Goal: Book appointment/travel/reservation

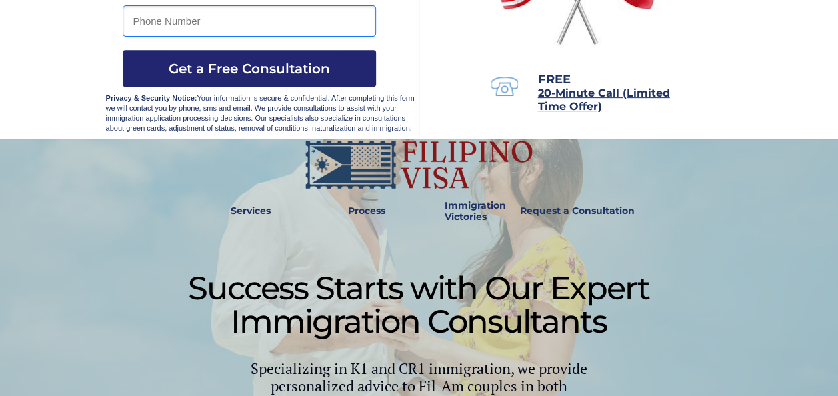
scroll to position [400, 0]
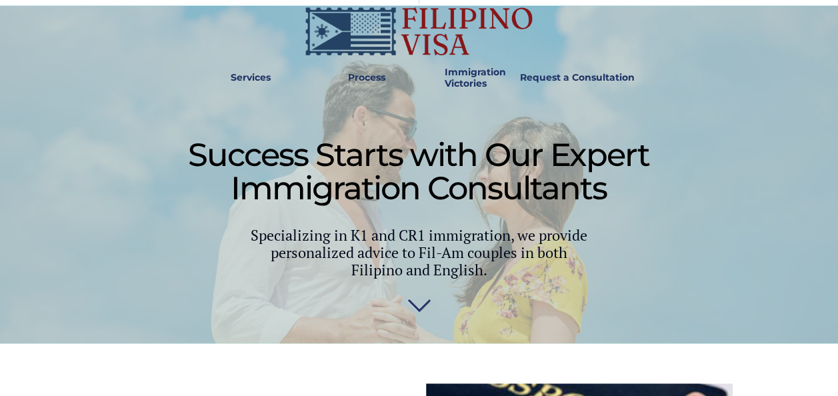
click at [417, 291] on img at bounding box center [418, 298] width 23 height 27
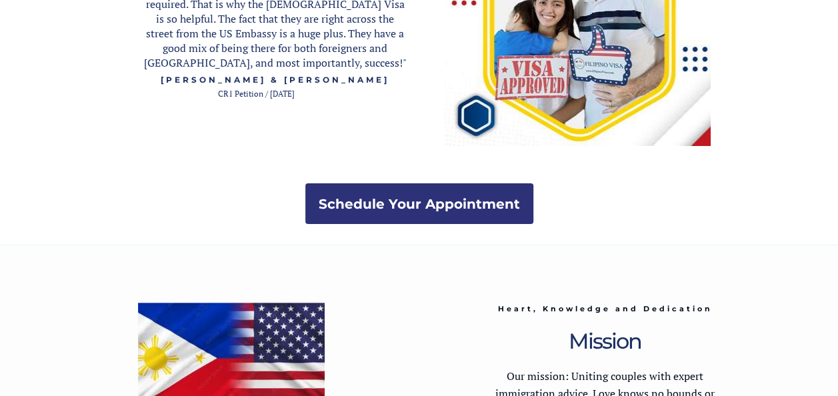
scroll to position [2609, 0]
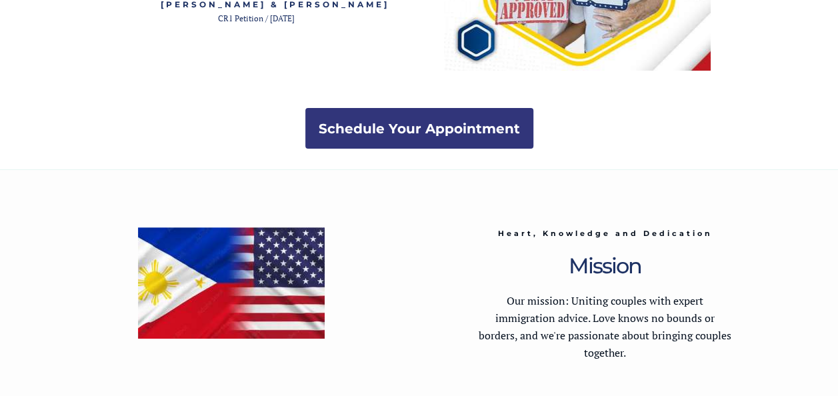
click at [420, 127] on strong "Schedule Your Appointment" at bounding box center [419, 129] width 201 height 16
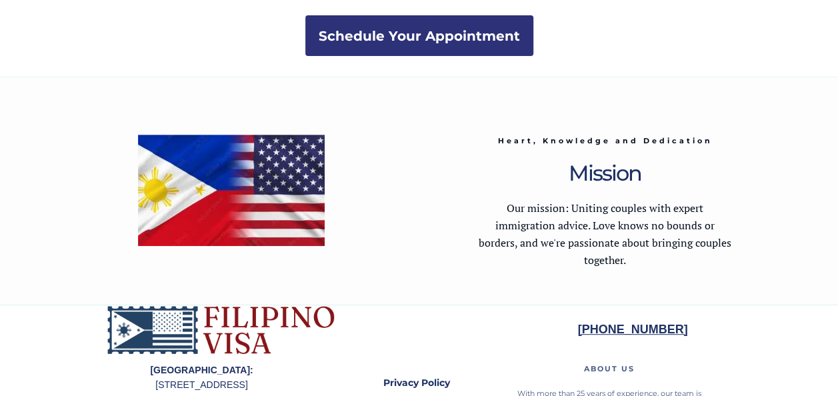
scroll to position [2809, 0]
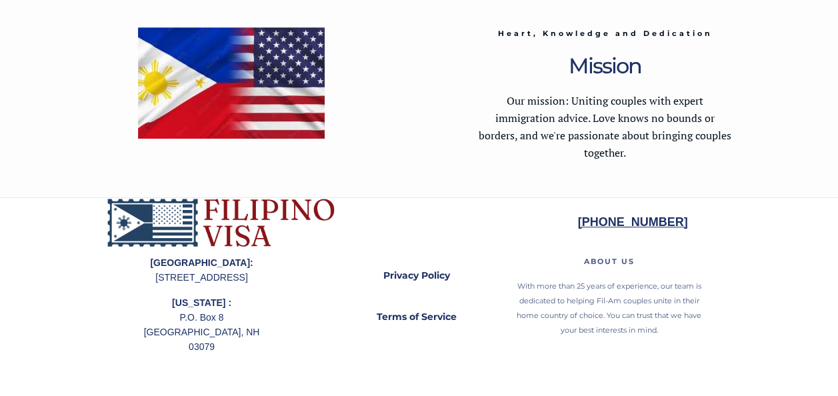
scroll to position [743, 0]
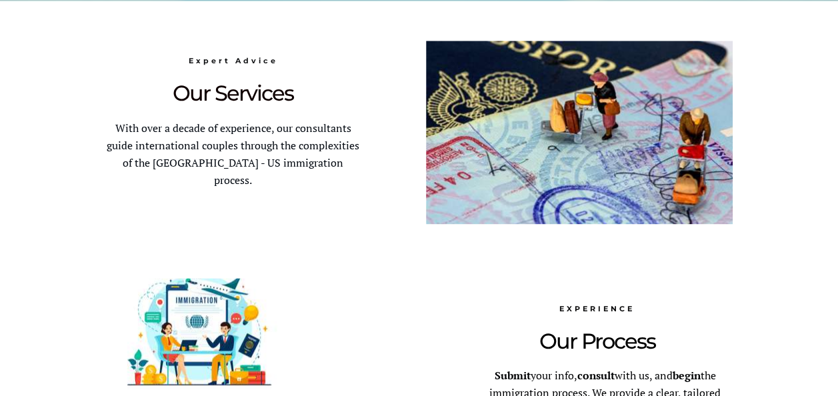
scroll to position [400, 0]
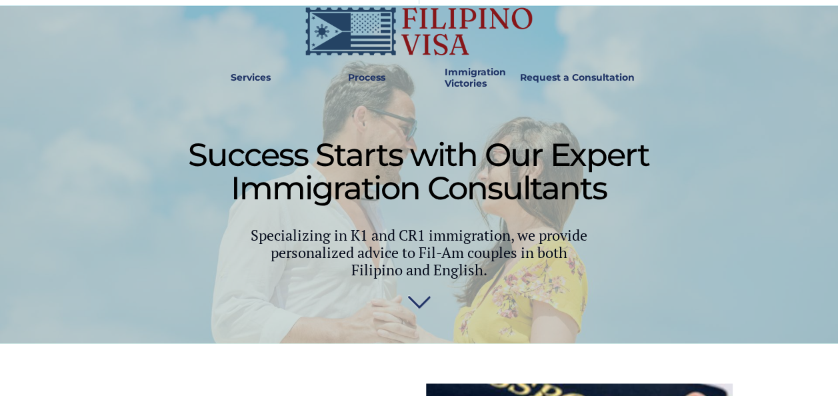
scroll to position [743, 0]
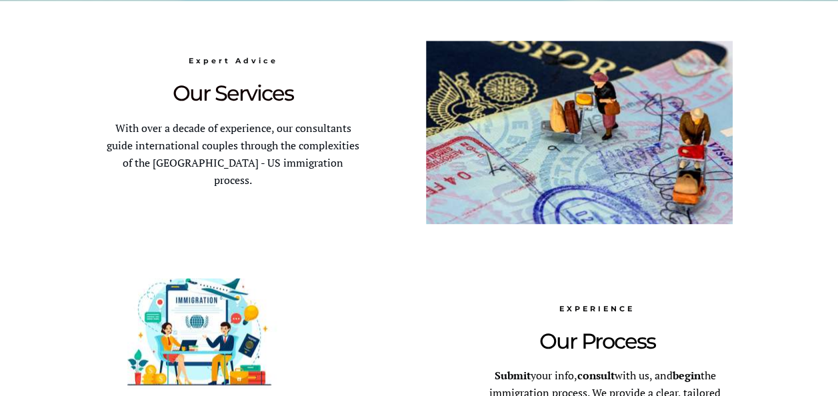
scroll to position [2809, 0]
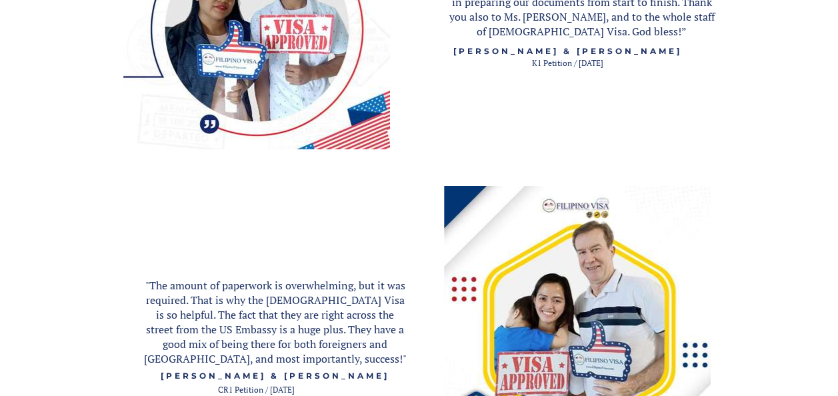
scroll to position [2276, 0]
